Goal: Transaction & Acquisition: Book appointment/travel/reservation

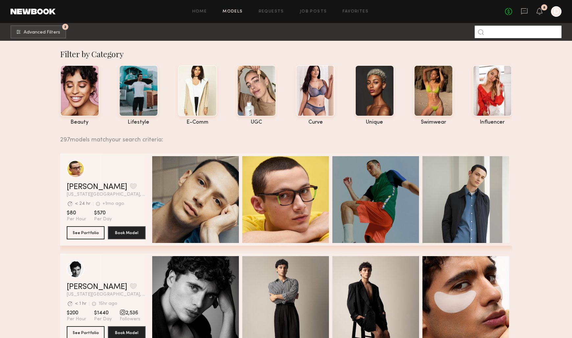
click at [531, 34] on input at bounding box center [518, 32] width 87 height 12
type input "*"
type input "******"
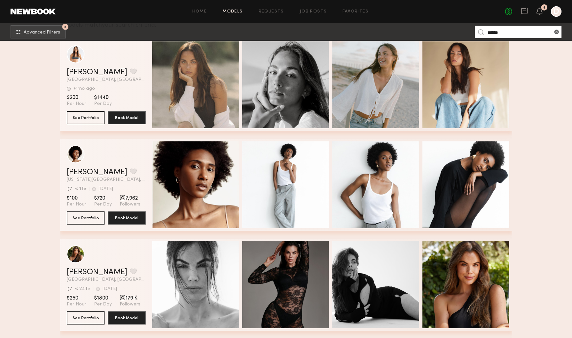
scroll to position [114, 0]
click at [91, 205] on section "$100 Per Hour $720 Per Day 7,962 Followers" at bounding box center [106, 201] width 79 height 12
click at [83, 173] on link "[PERSON_NAME]" at bounding box center [97, 173] width 60 height 8
